Goal: Navigation & Orientation: Find specific page/section

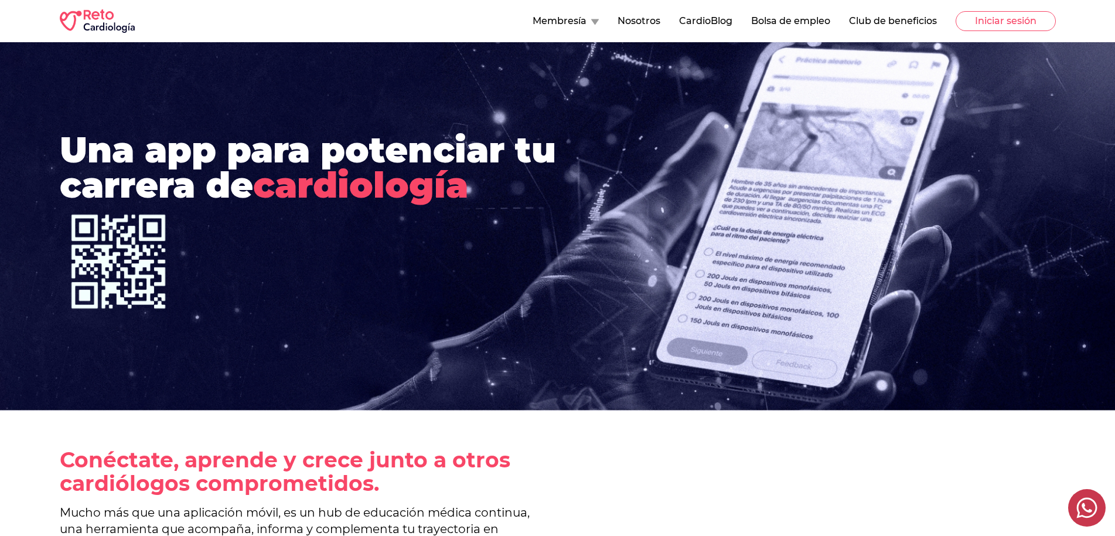
click at [592, 21] on icon at bounding box center [595, 22] width 8 height 6
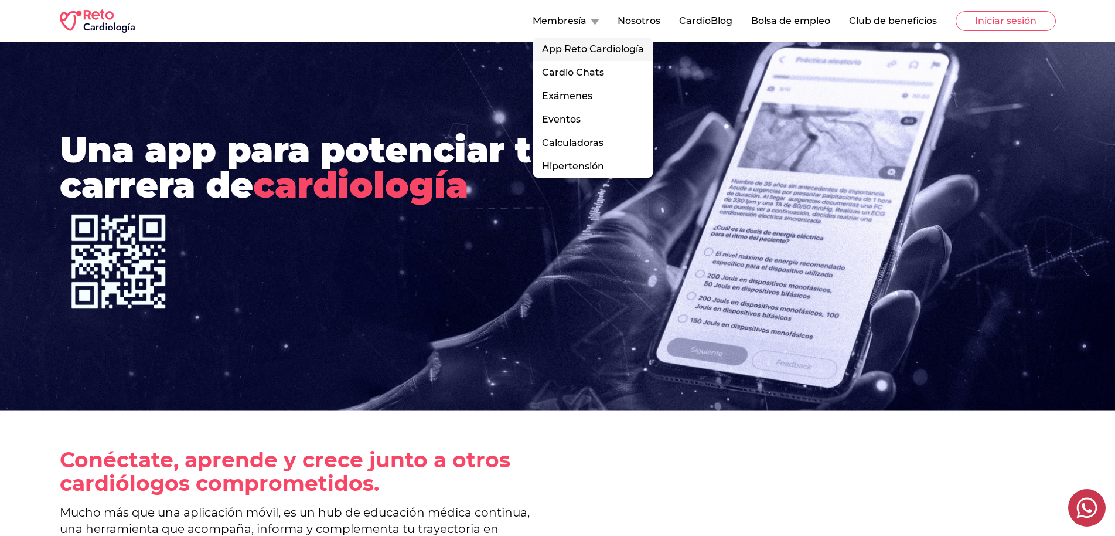
click at [567, 50] on link "App Reto Cardiología" at bounding box center [593, 49] width 121 height 23
click at [563, 49] on link "App Reto Cardiología" at bounding box center [593, 49] width 121 height 23
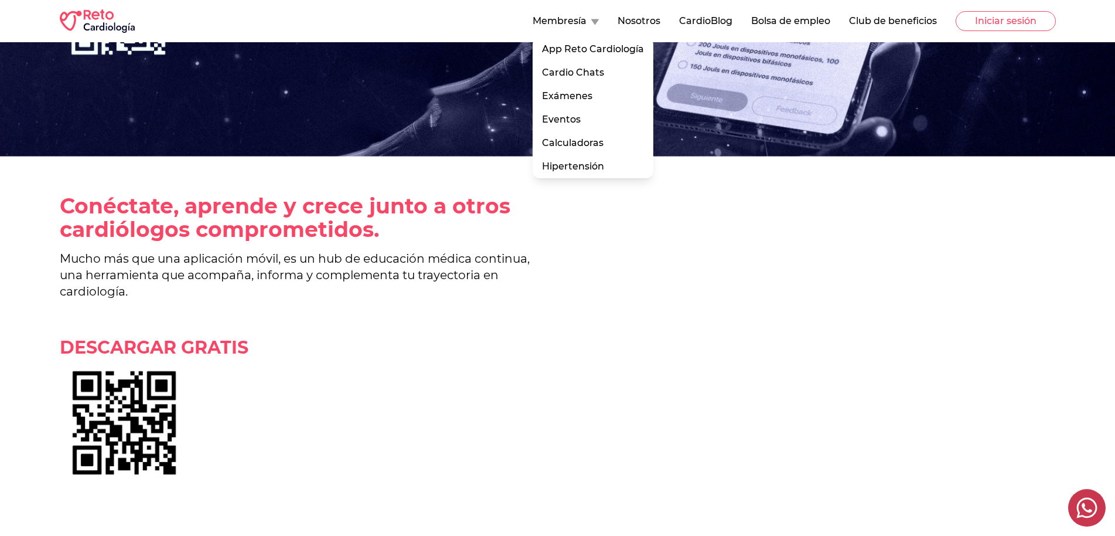
scroll to position [179, 0]
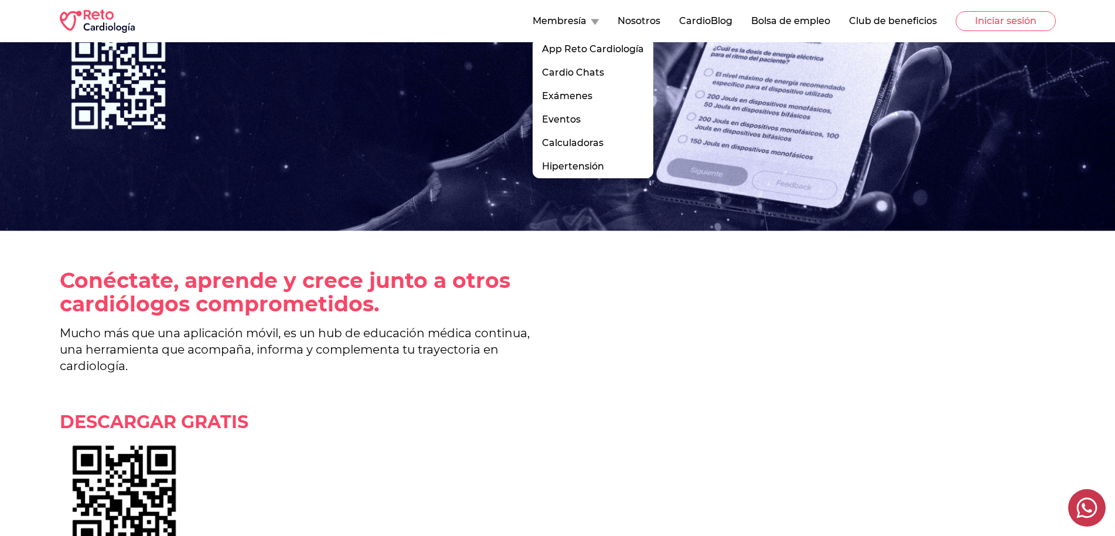
click at [417, 161] on div "Una app para potenciar tu carrera de cardiología" at bounding box center [557, 47] width 1115 height 369
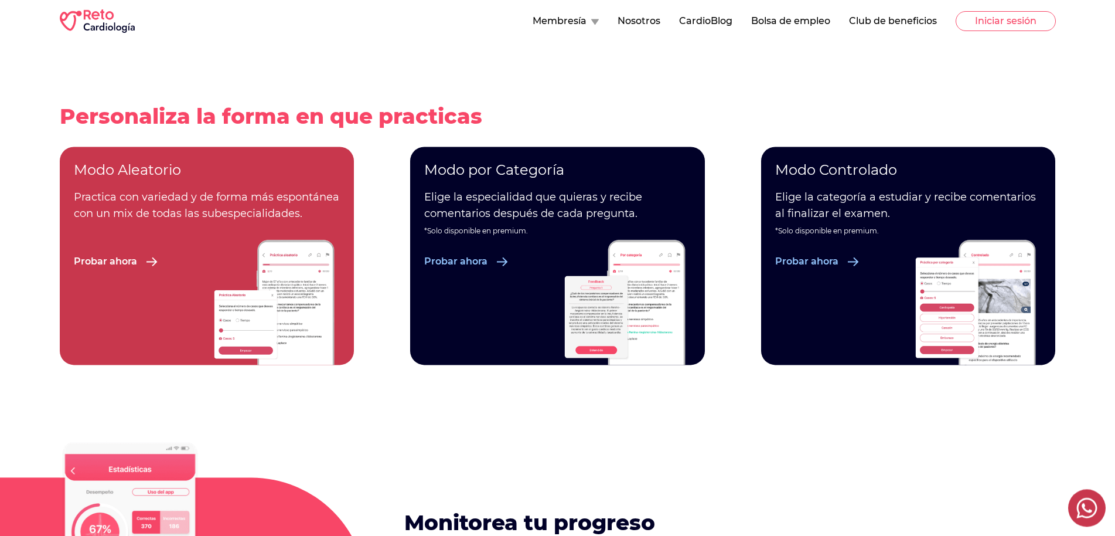
scroll to position [1535, 0]
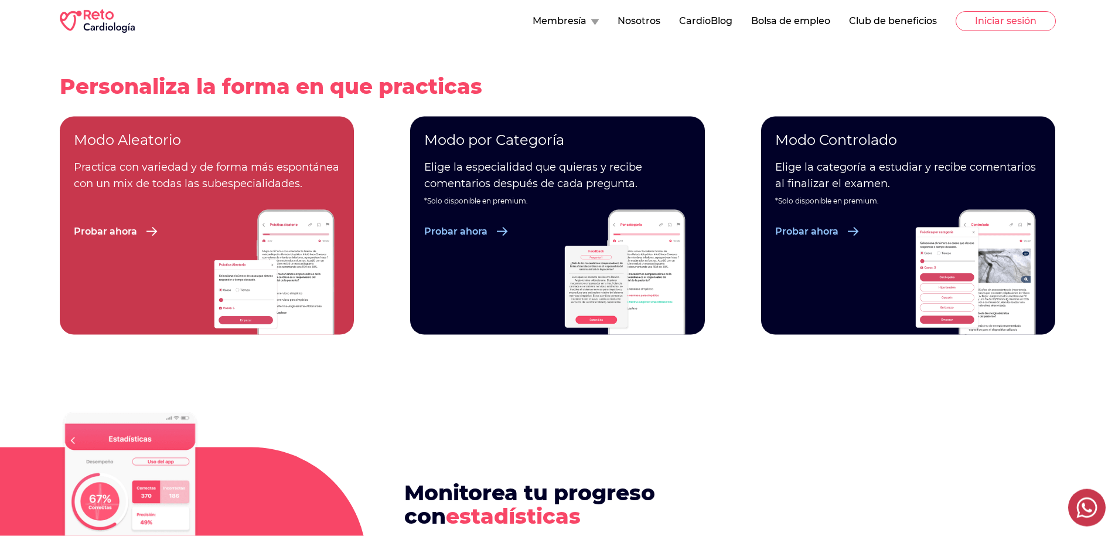
click at [465, 234] on p "Probar ahora" at bounding box center [455, 231] width 63 height 14
click at [818, 230] on p "Probar ahora" at bounding box center [806, 231] width 63 height 14
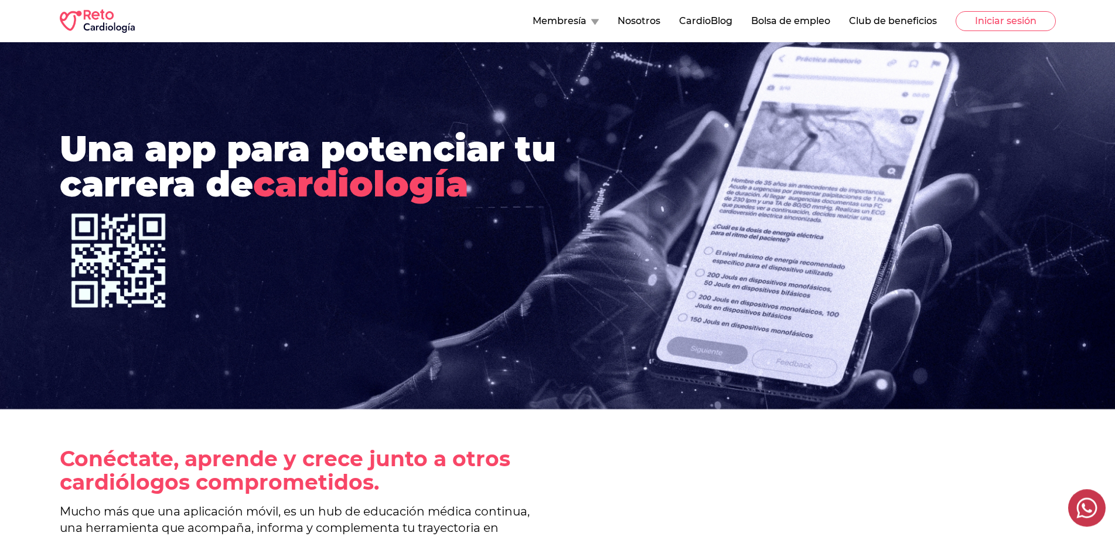
scroll to position [0, 0]
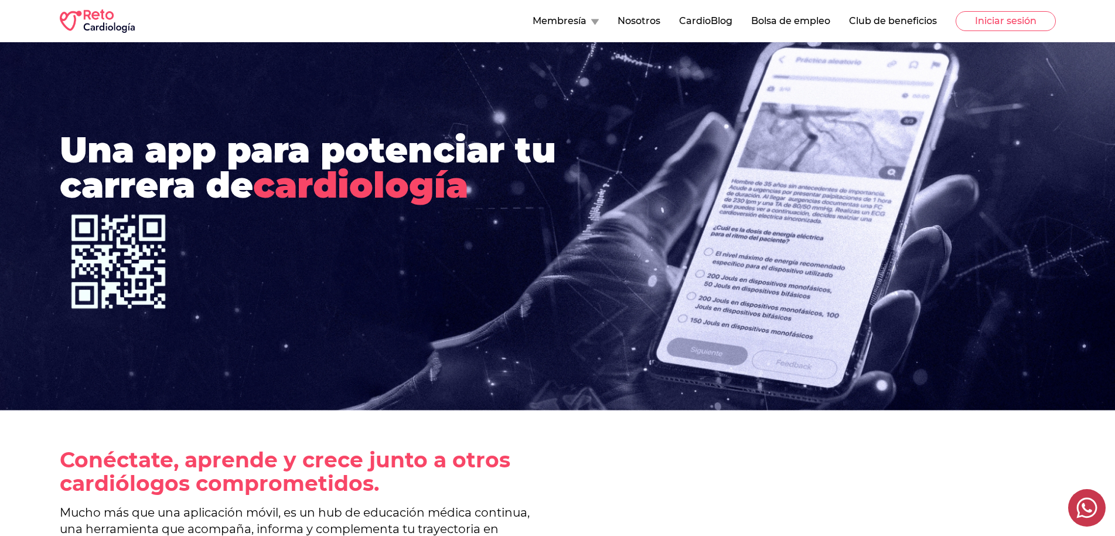
click at [592, 18] on div at bounding box center [595, 20] width 8 height 9
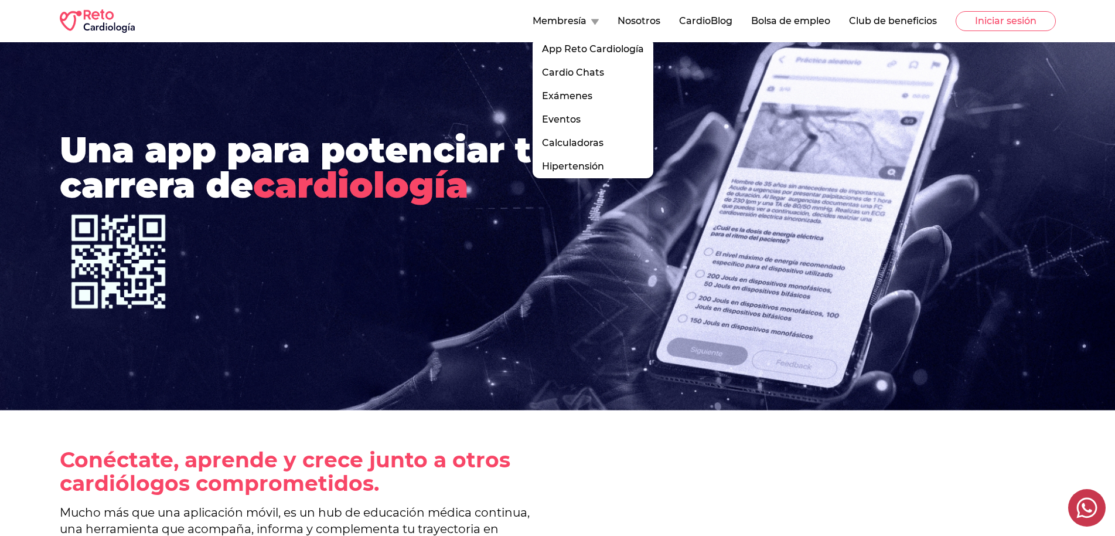
click at [661, 21] on nav "Membresía App Reto Cardiología Cardio Chats Exámenes PUEM Examen del Consejo Ev…" at bounding box center [794, 21] width 523 height 20
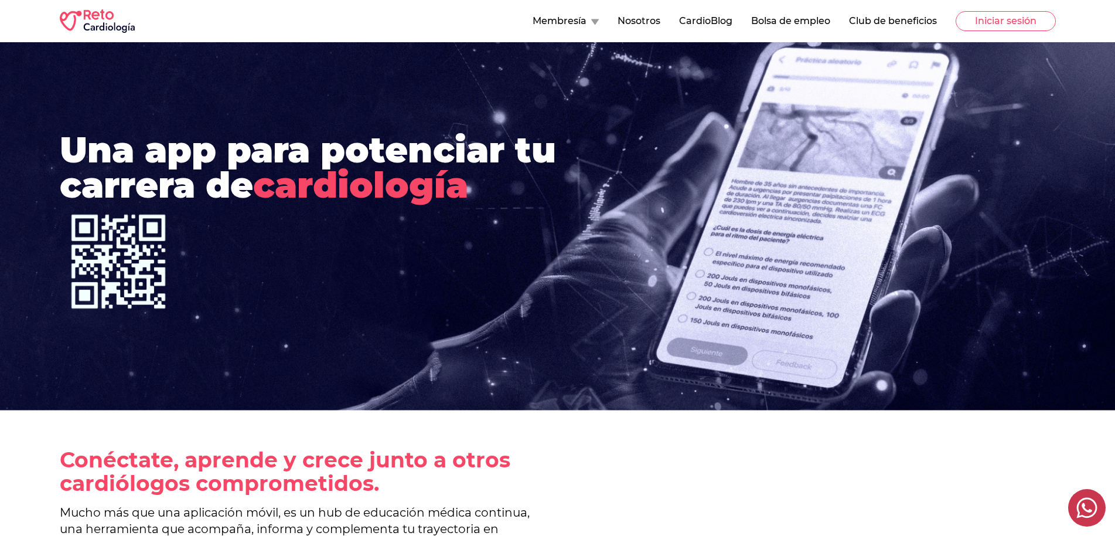
click at [661, 21] on nav "Membresía Nosotros CardioBlog Bolsa de empleo Club de beneficios Iniciar sesión" at bounding box center [794, 21] width 523 height 20
click at [648, 24] on button "Nosotros" at bounding box center [639, 21] width 43 height 14
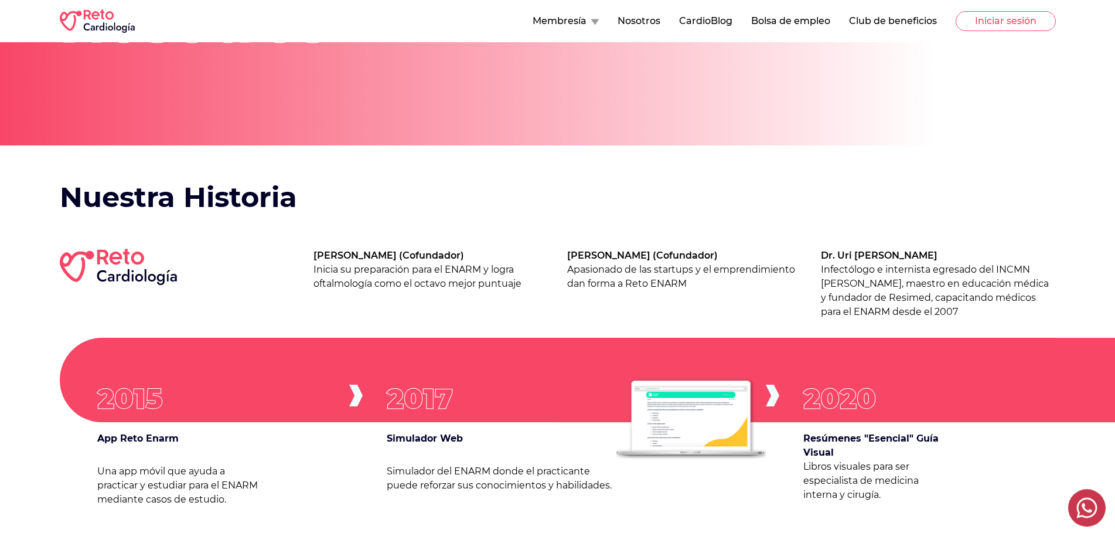
scroll to position [179, 0]
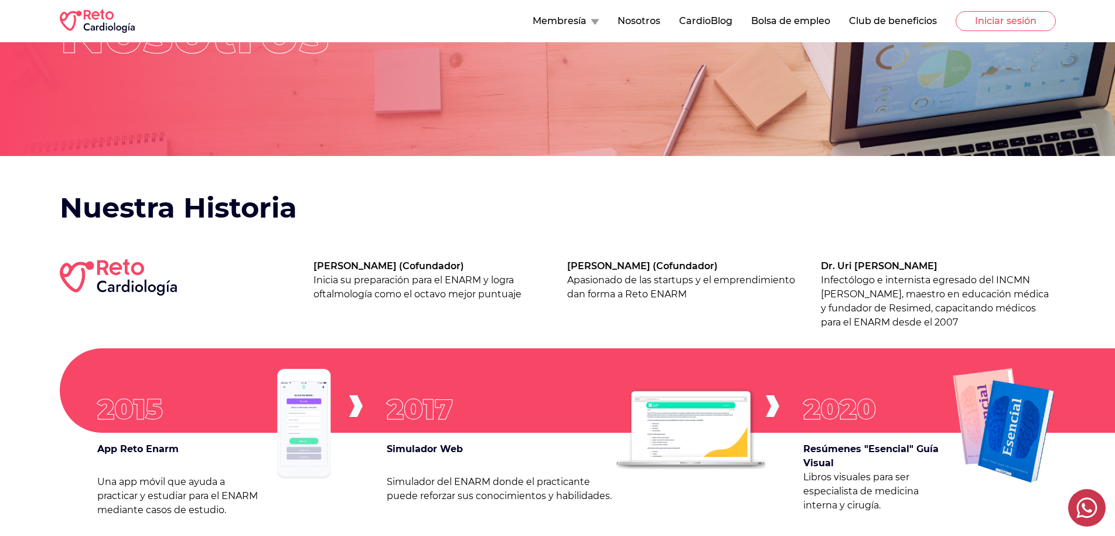
click at [890, 18] on button "Club de beneficios" at bounding box center [893, 21] width 88 height 14
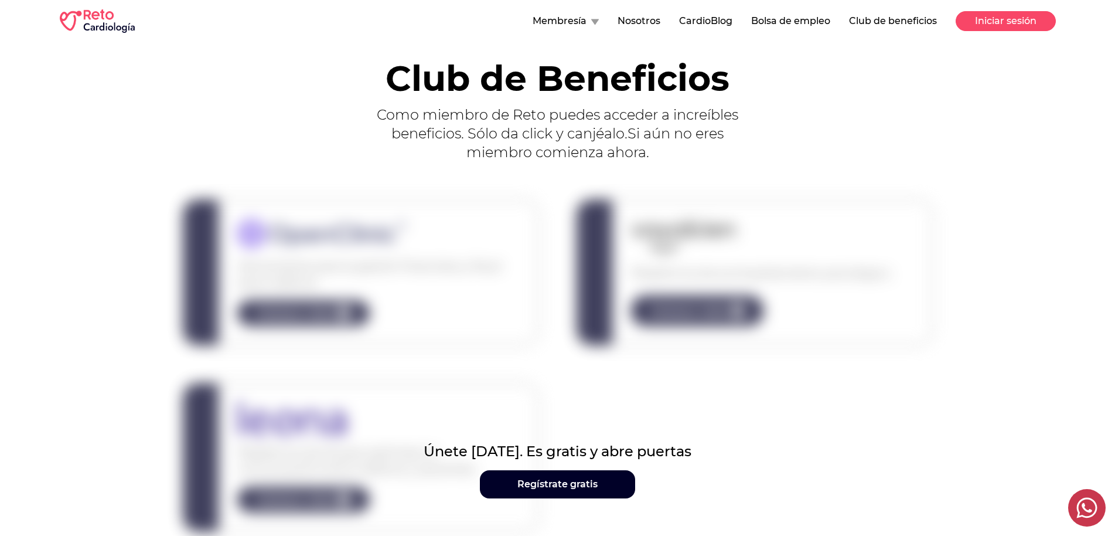
click at [998, 16] on button "Iniciar sesión" at bounding box center [1006, 21] width 100 height 20
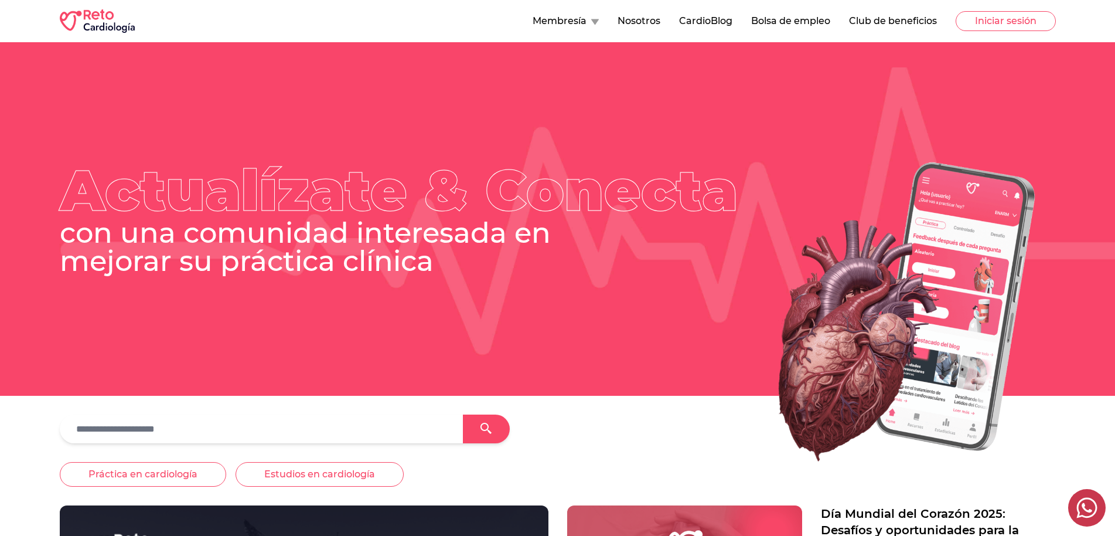
click at [595, 19] on icon at bounding box center [595, 22] width 8 height 6
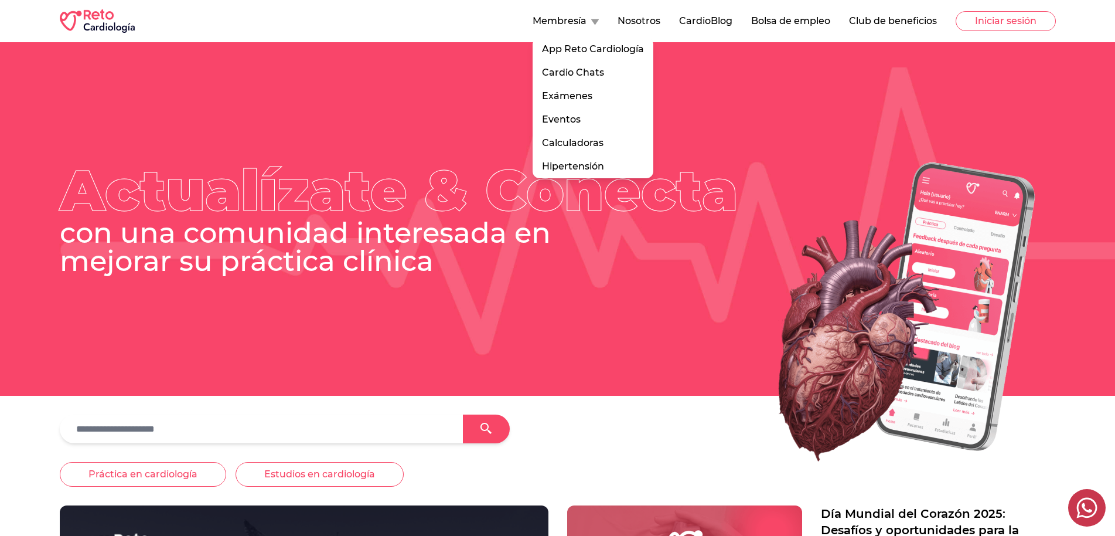
click at [896, 192] on img at bounding box center [881, 312] width 349 height 335
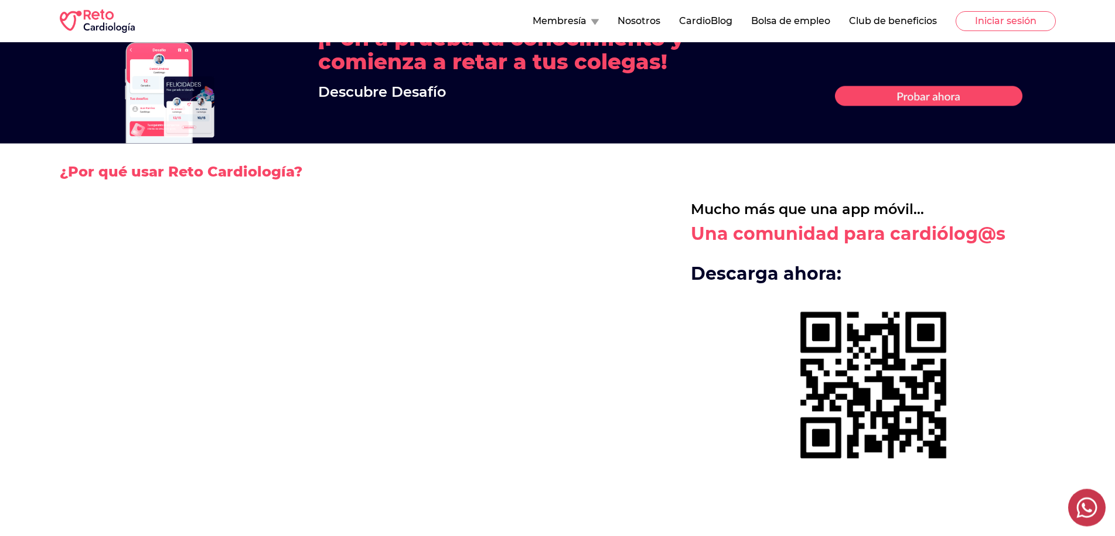
scroll to position [1383, 0]
